Goal: Obtain resource: Obtain resource

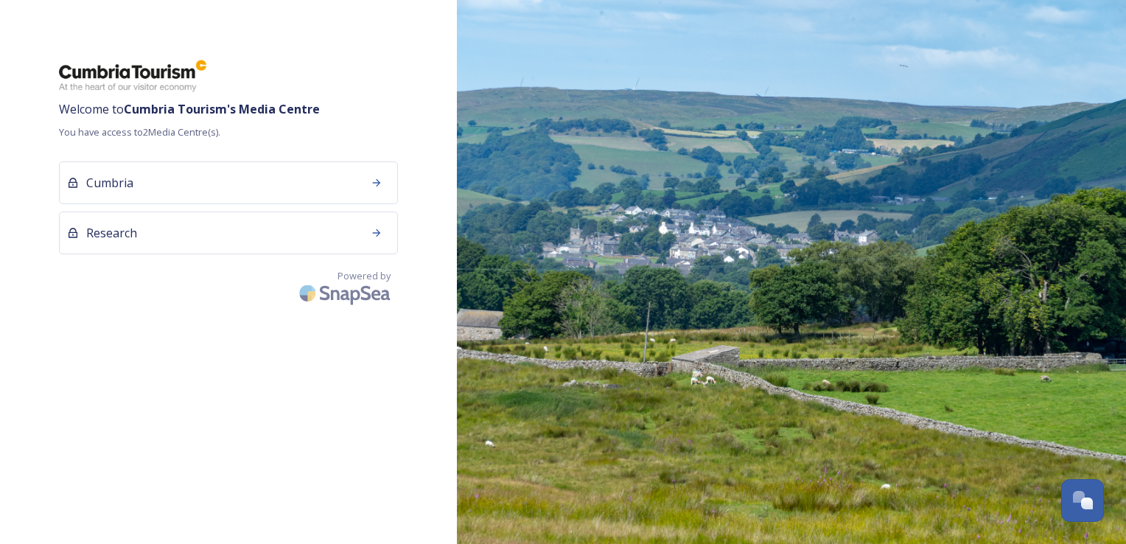
click at [331, 443] on div "Welcome to Cumbria Tourism 's Media Centre You have access to 2 Media Centre(s)…" at bounding box center [228, 272] width 457 height 426
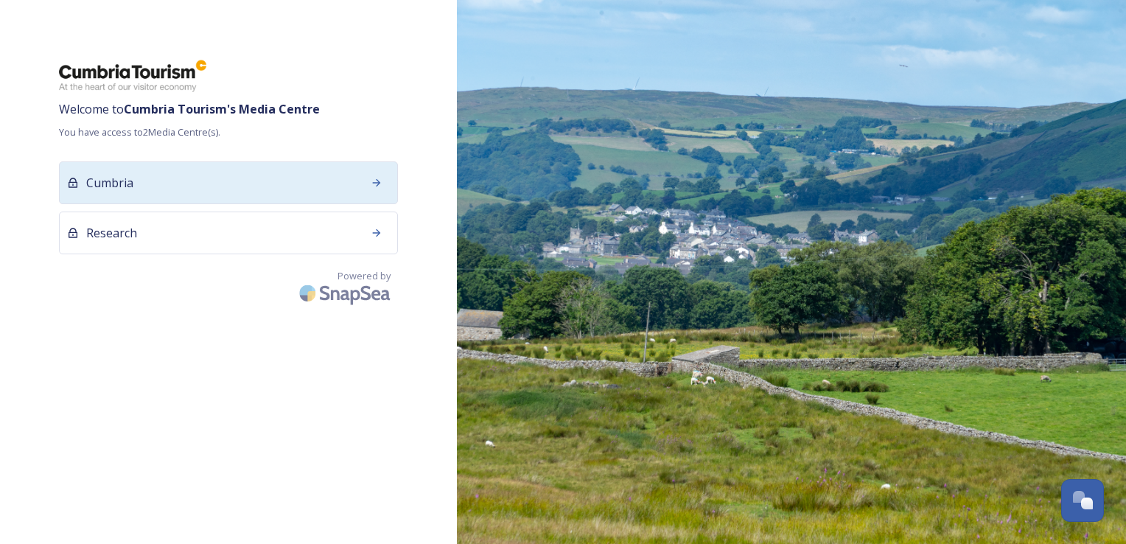
click at [233, 187] on div "Cumbria" at bounding box center [228, 182] width 339 height 43
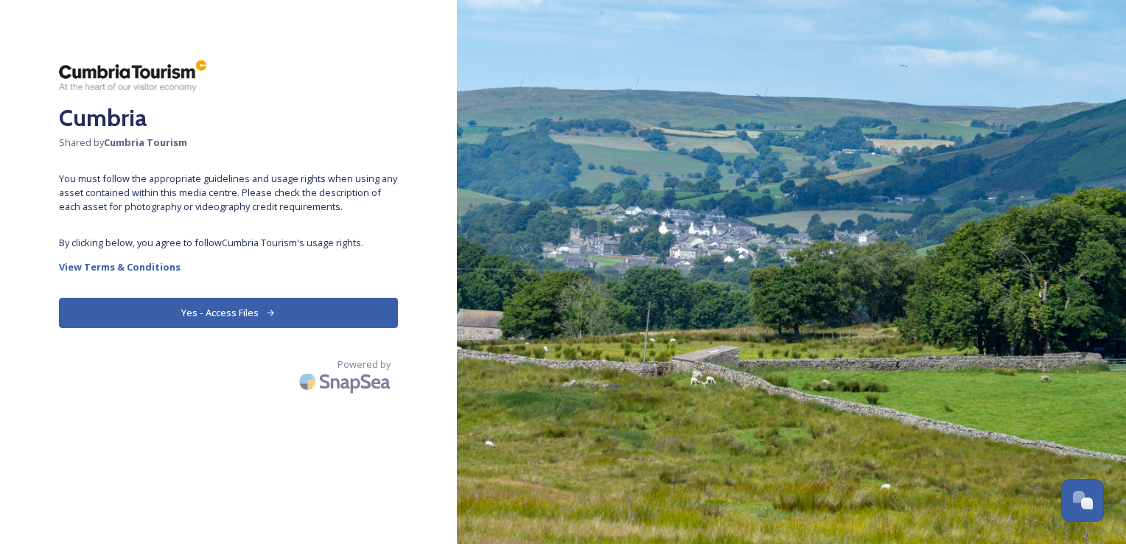
click at [233, 338] on div "Cumbria Shared by Cumbria Tourism You must follow the appropriate guidelines an…" at bounding box center [228, 272] width 457 height 426
click at [240, 317] on button "Yes - Access Files" at bounding box center [228, 313] width 339 height 30
